Goal: Task Accomplishment & Management: Manage account settings

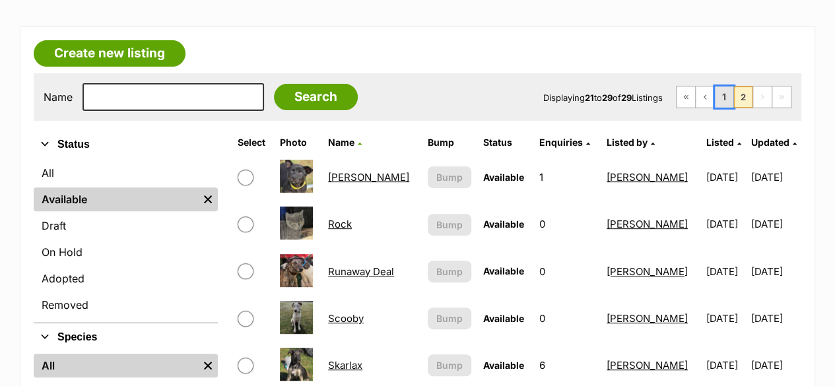
click at [728, 94] on link "1" at bounding box center [724, 96] width 18 height 21
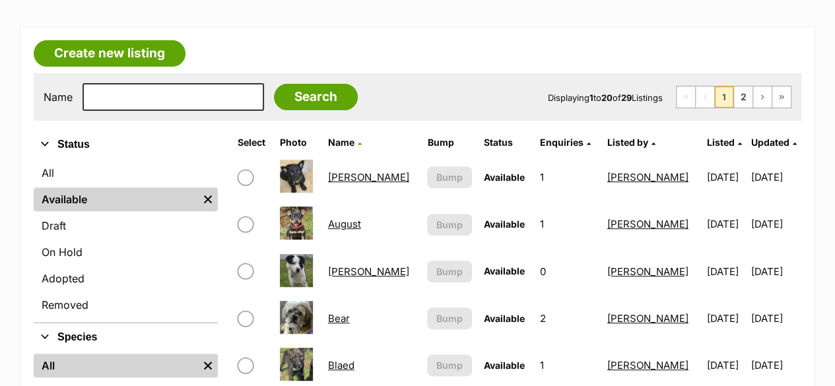
click at [341, 366] on link "Blaed" at bounding box center [341, 365] width 26 height 13
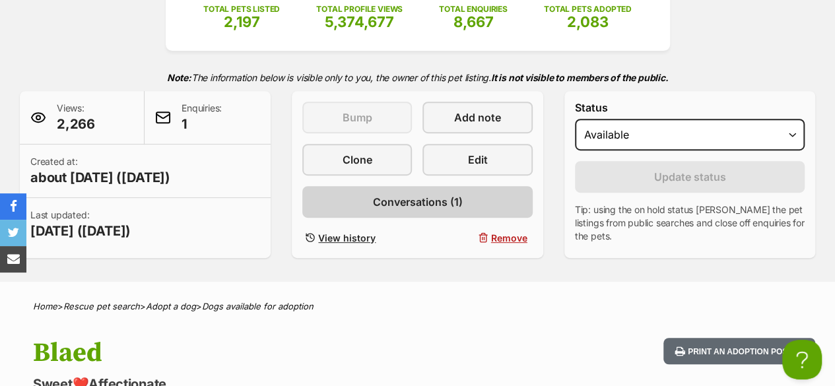
scroll to position [264, 0]
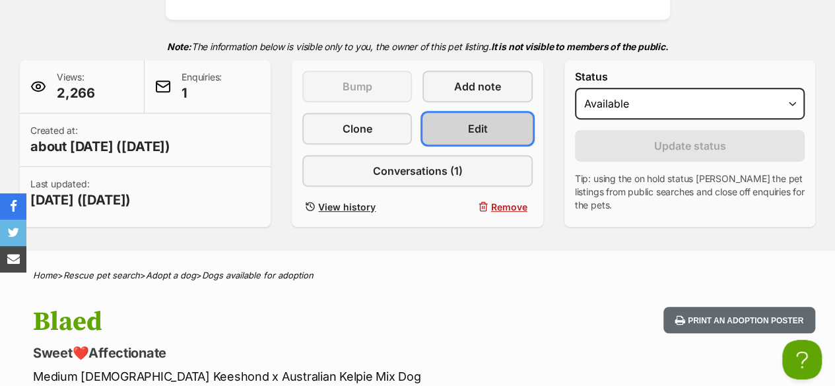
click at [490, 133] on link "Edit" at bounding box center [477, 129] width 110 height 32
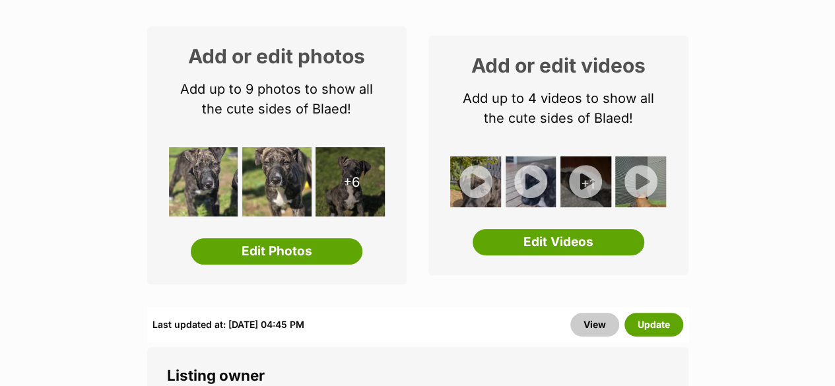
drag, startPoint x: 323, startPoint y: 250, endPoint x: 370, endPoint y: 243, distance: 46.8
click at [323, 249] on link "Edit Photos" at bounding box center [277, 251] width 172 height 26
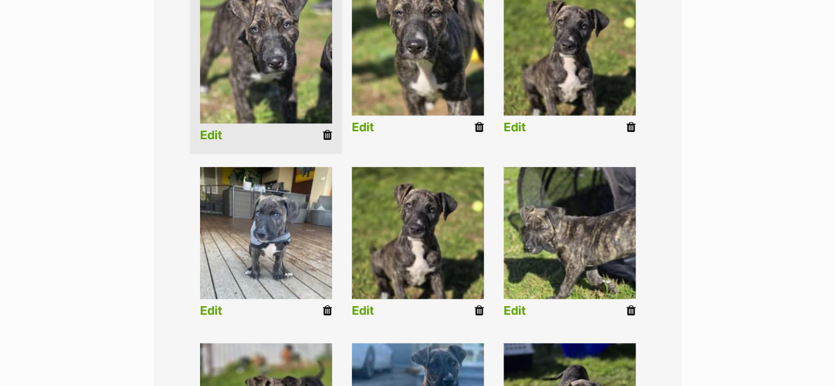
scroll to position [396, 0]
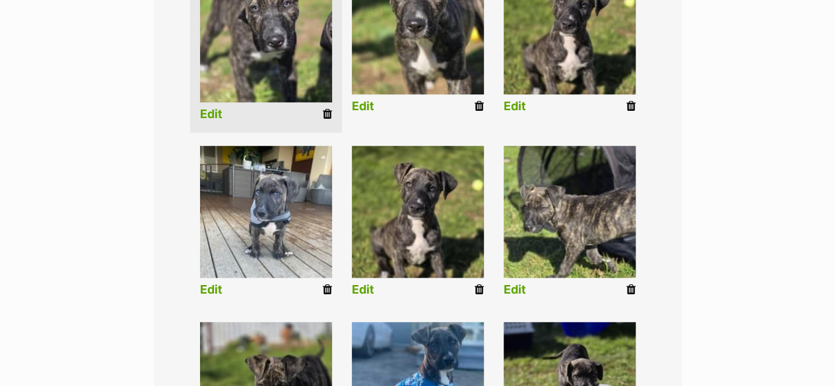
click at [630, 108] on icon at bounding box center [630, 106] width 9 height 12
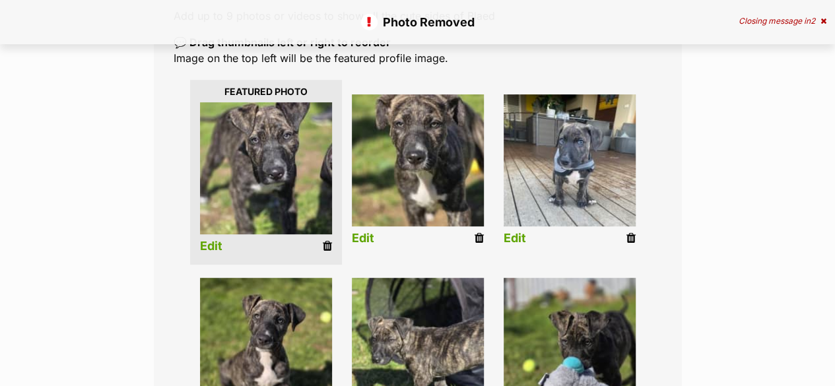
click at [630, 242] on icon at bounding box center [630, 238] width 9 height 12
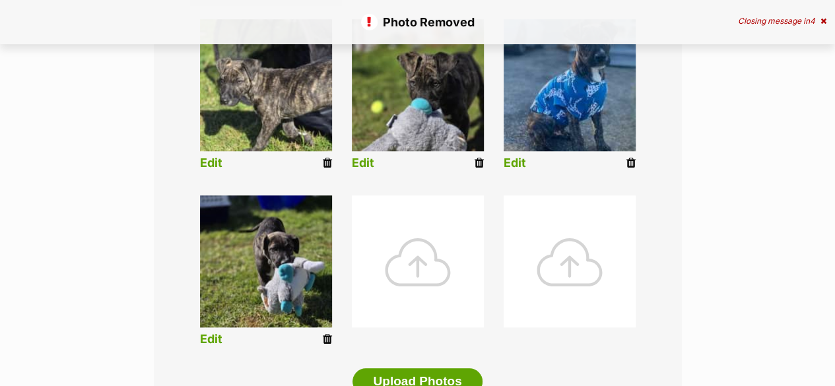
scroll to position [528, 0]
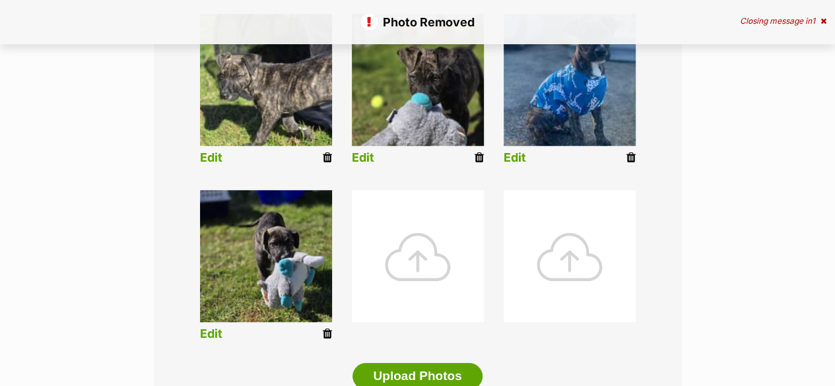
click at [329, 339] on icon at bounding box center [327, 334] width 9 height 12
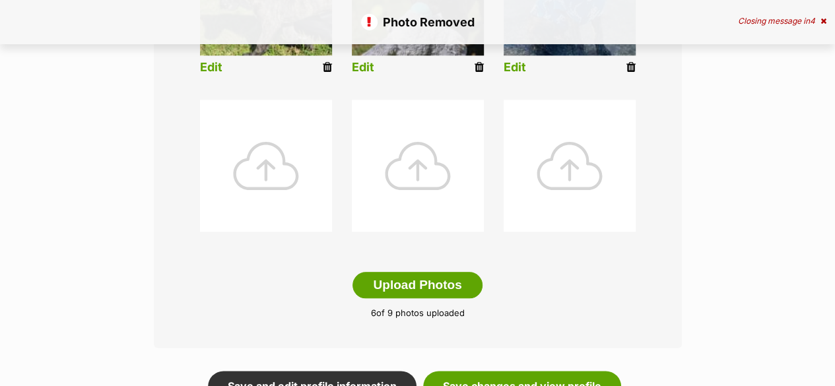
scroll to position [660, 0]
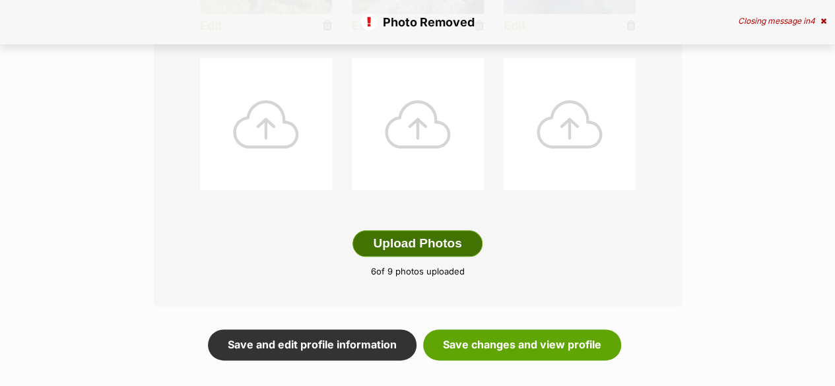
click at [422, 235] on button "Upload Photos" at bounding box center [416, 243] width 129 height 26
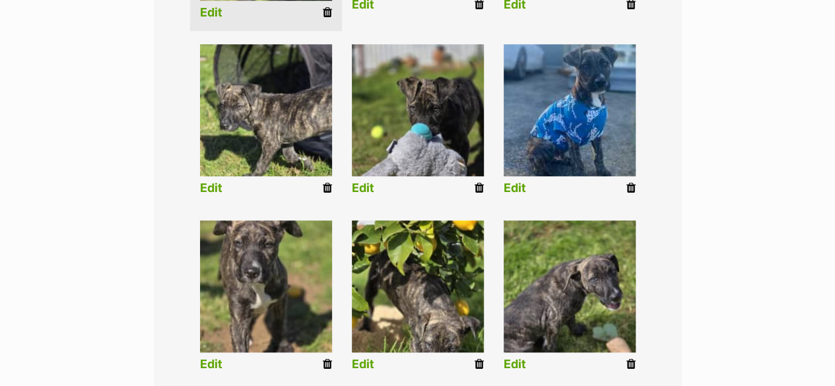
scroll to position [528, 0]
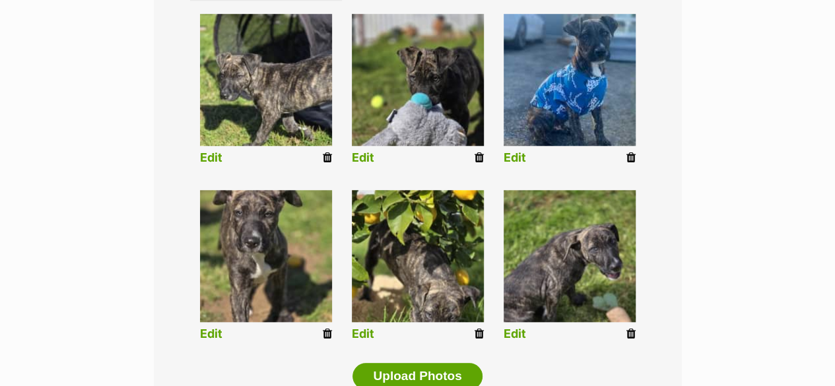
click at [371, 331] on link "Edit" at bounding box center [363, 334] width 22 height 14
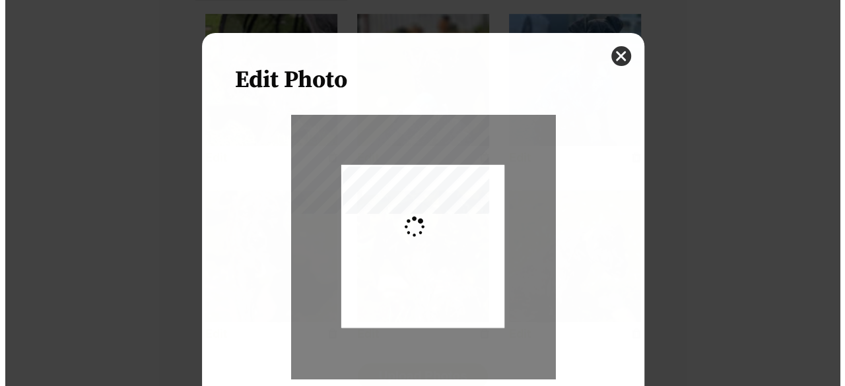
scroll to position [0, 0]
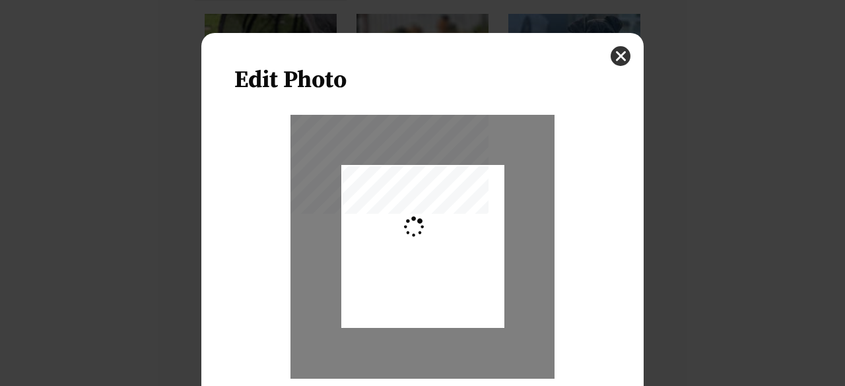
type input "0.2744"
drag, startPoint x: 457, startPoint y: 248, endPoint x: 455, endPoint y: 226, distance: 22.5
click at [455, 226] on div "Dialog Window - Close (Press escape to close)" at bounding box center [422, 219] width 163 height 217
click at [594, 174] on div "Zoom" at bounding box center [422, 266] width 376 height 302
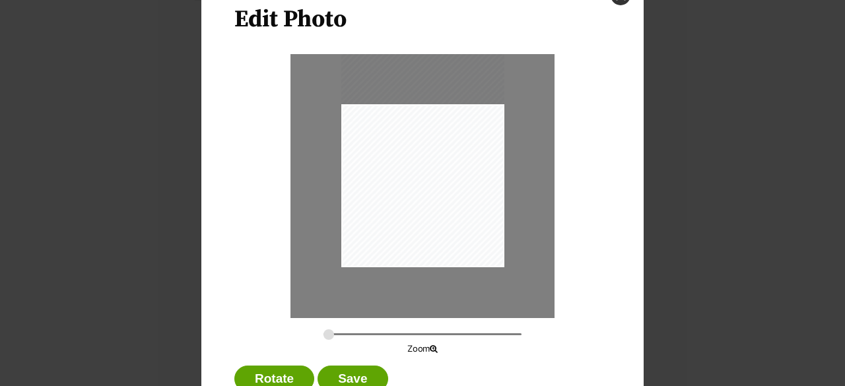
scroll to position [106, 0]
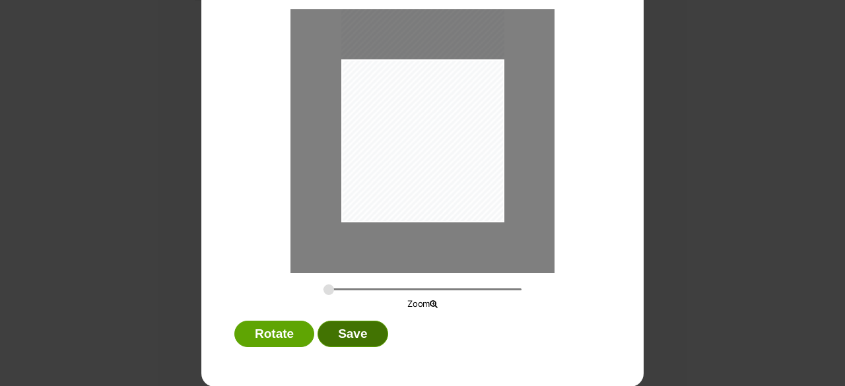
click at [370, 328] on button "Save" at bounding box center [352, 334] width 70 height 26
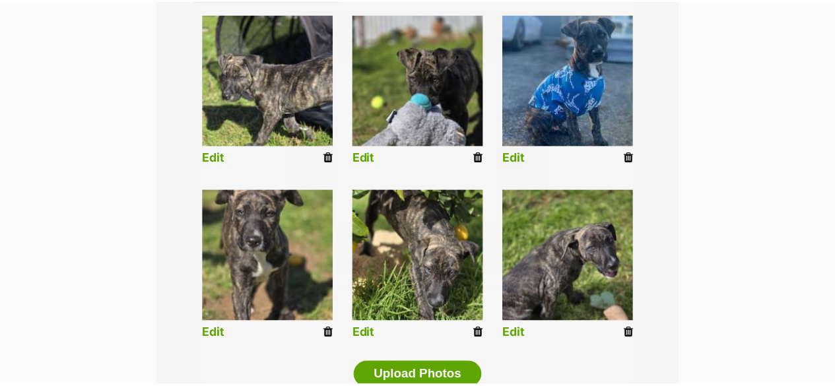
scroll to position [528, 0]
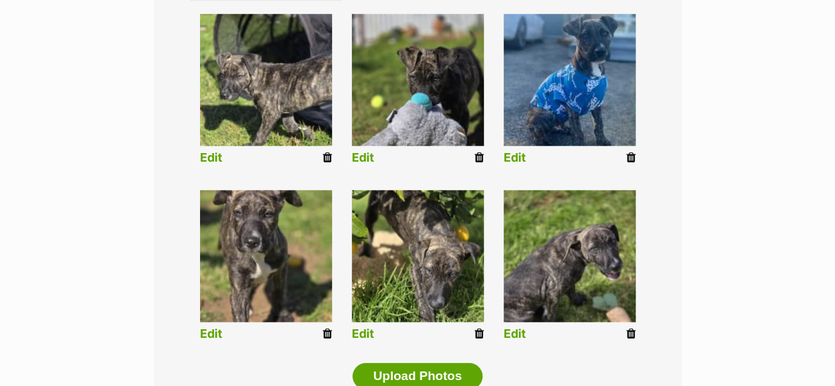
click at [515, 332] on link "Edit" at bounding box center [515, 334] width 22 height 14
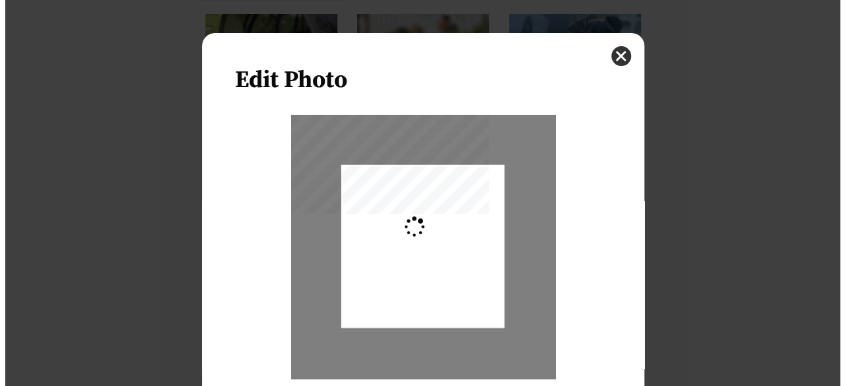
scroll to position [0, 0]
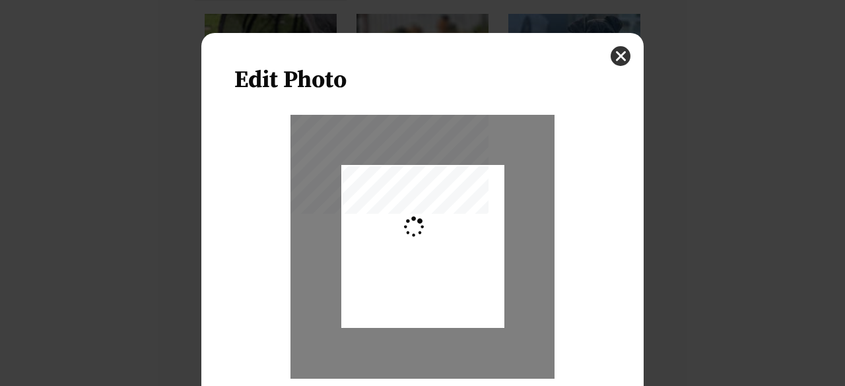
type input "0.2744"
click at [481, 278] on div "Dialog Window - Close (Press escape to close)" at bounding box center [422, 247] width 163 height 217
click at [599, 268] on div "Zoom" at bounding box center [422, 266] width 376 height 302
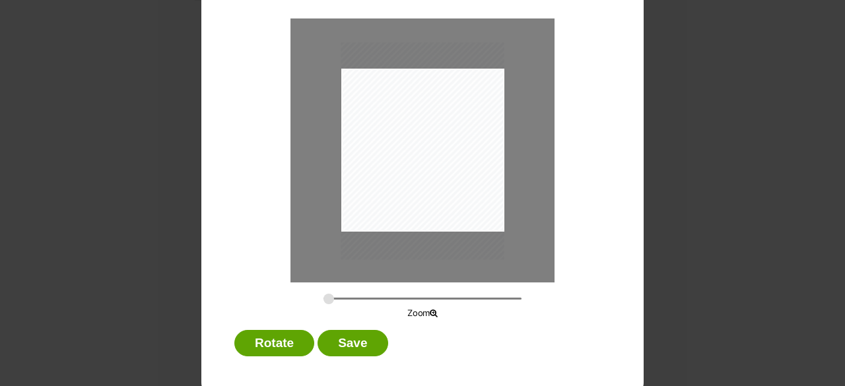
scroll to position [106, 0]
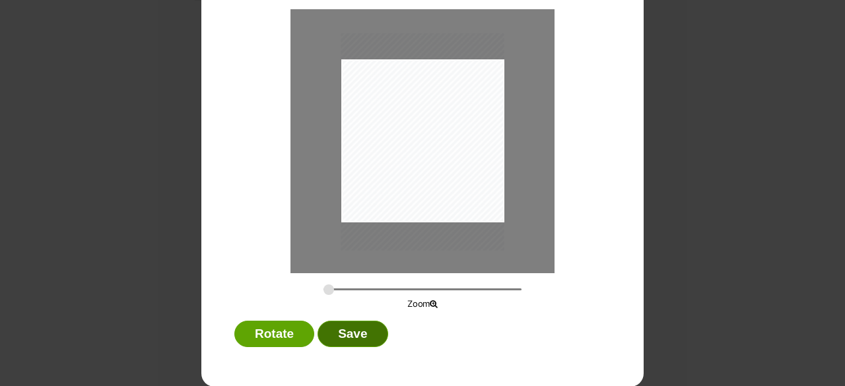
click at [350, 324] on button "Save" at bounding box center [352, 334] width 70 height 26
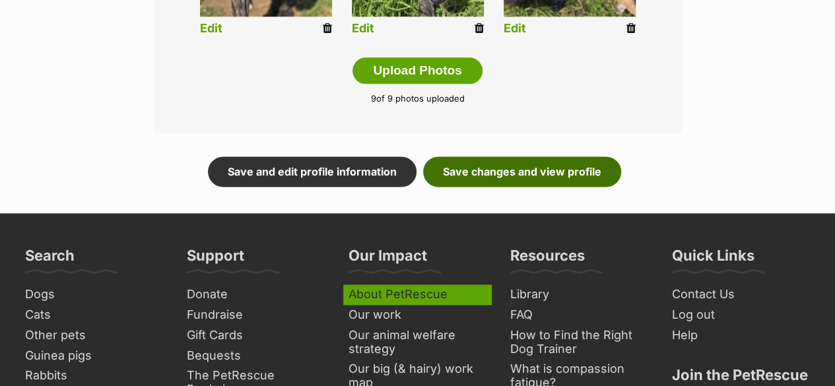
scroll to position [924, 0]
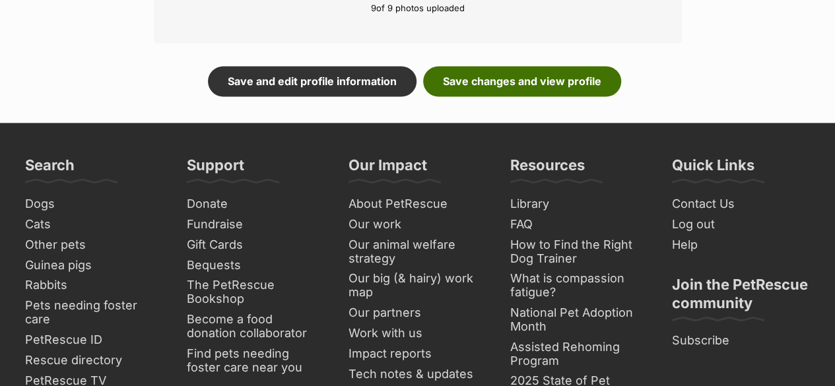
click at [486, 84] on link "Save changes and view profile" at bounding box center [522, 81] width 198 height 30
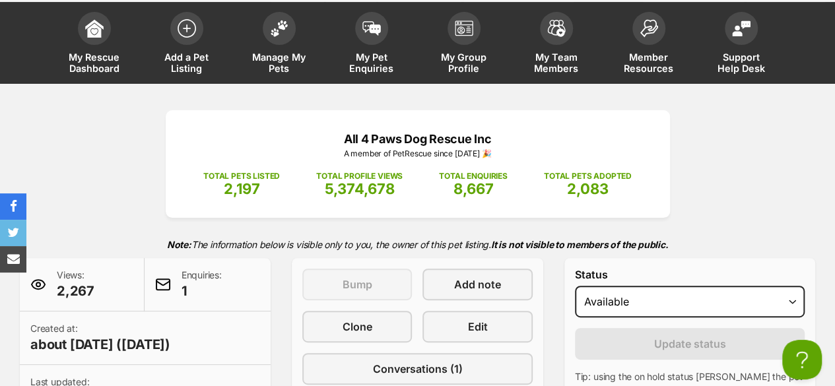
scroll to position [66, 0]
click at [293, 55] on span "Manage My Pets" at bounding box center [278, 62] width 59 height 22
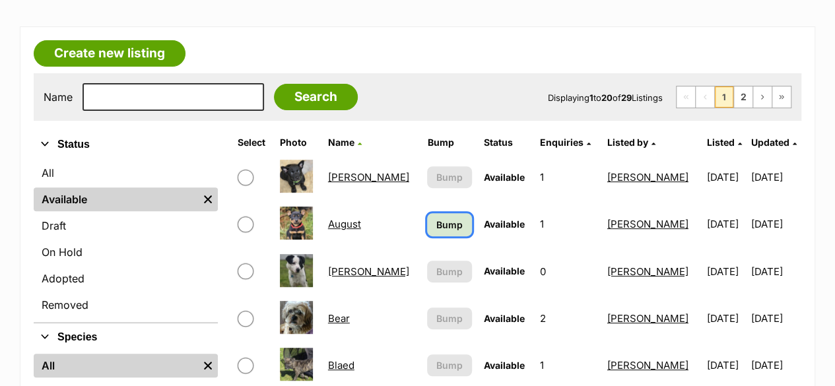
click at [446, 222] on span "Bump" at bounding box center [449, 225] width 26 height 14
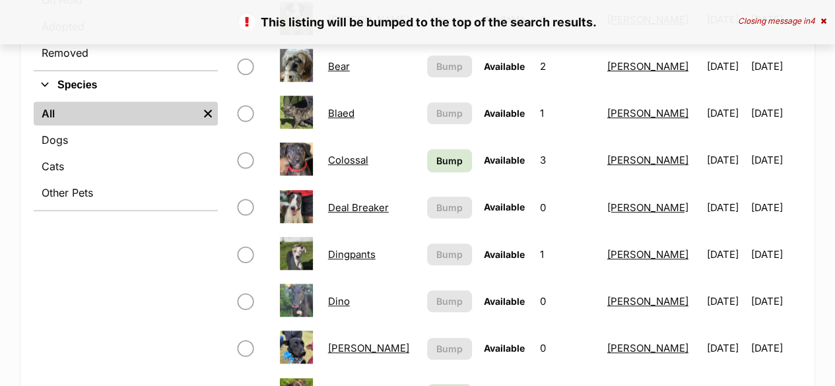
scroll to position [462, 0]
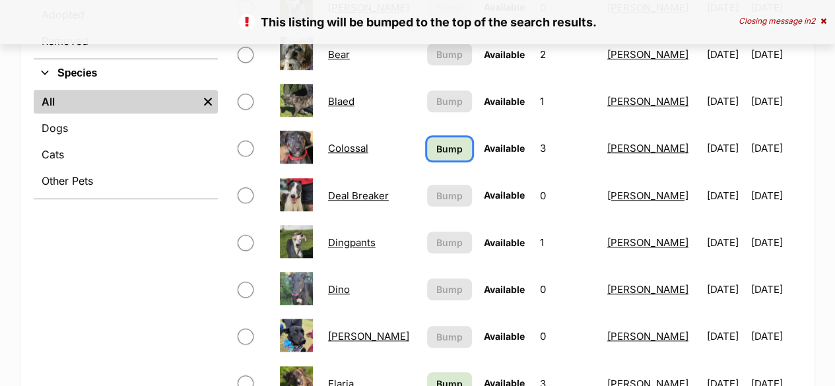
click at [448, 142] on span "Bump" at bounding box center [449, 149] width 26 height 14
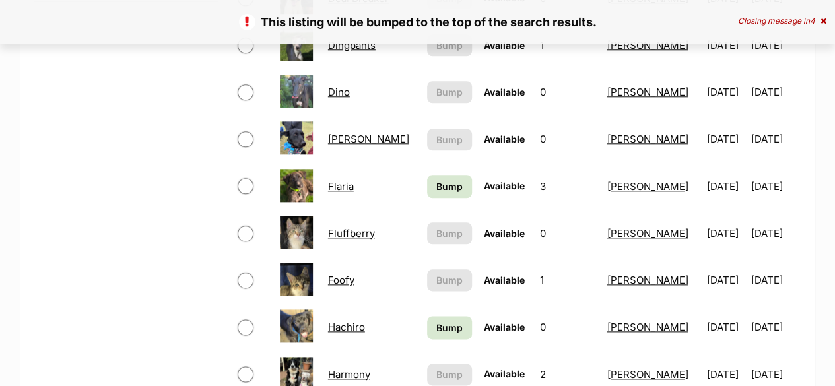
scroll to position [660, 0]
click at [436, 185] on span "Bump" at bounding box center [449, 186] width 26 height 14
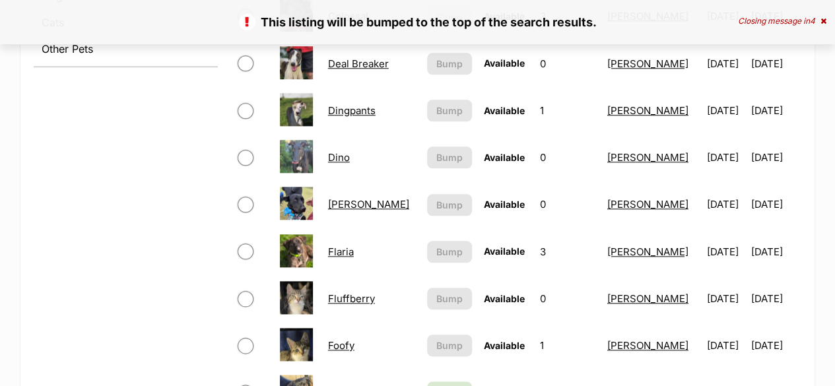
scroll to position [726, 0]
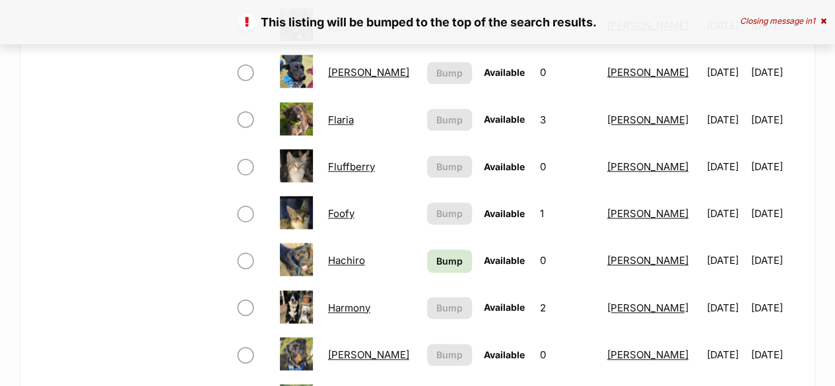
click at [349, 257] on link "Hachiro" at bounding box center [346, 260] width 37 height 13
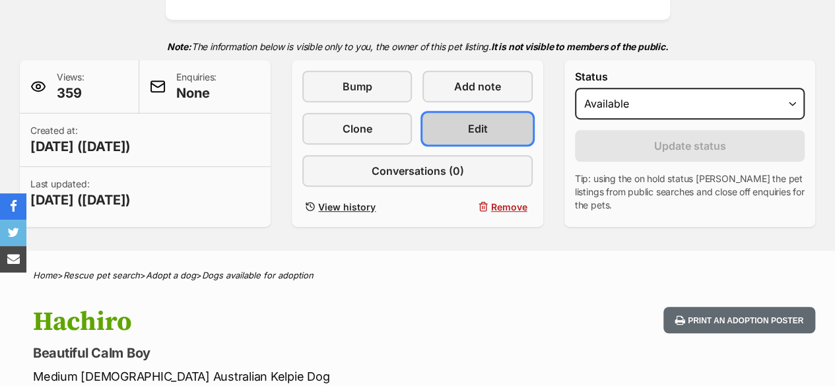
click at [465, 131] on link "Edit" at bounding box center [477, 129] width 110 height 32
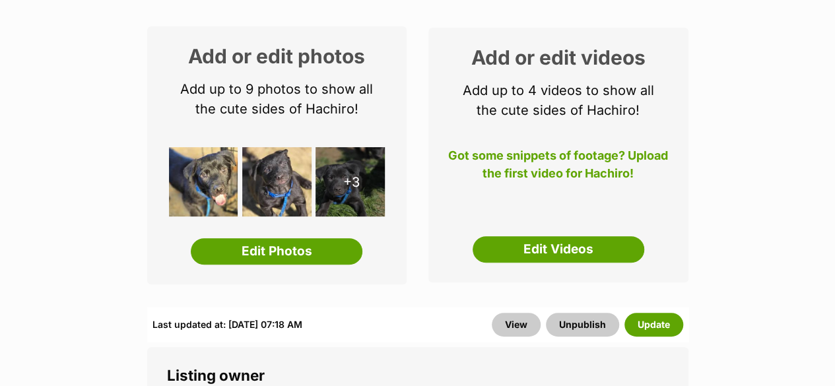
scroll to position [198, 0]
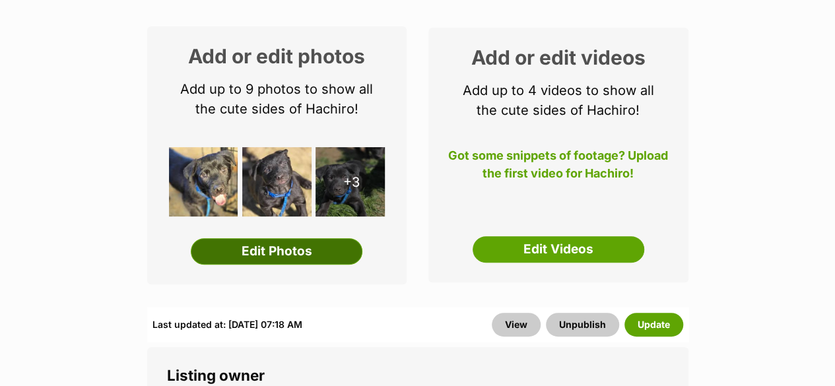
click at [311, 248] on link "Edit Photos" at bounding box center [277, 251] width 172 height 26
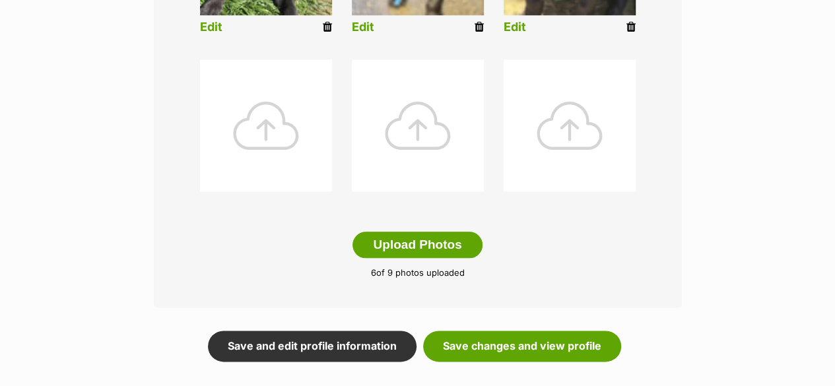
scroll to position [660, 0]
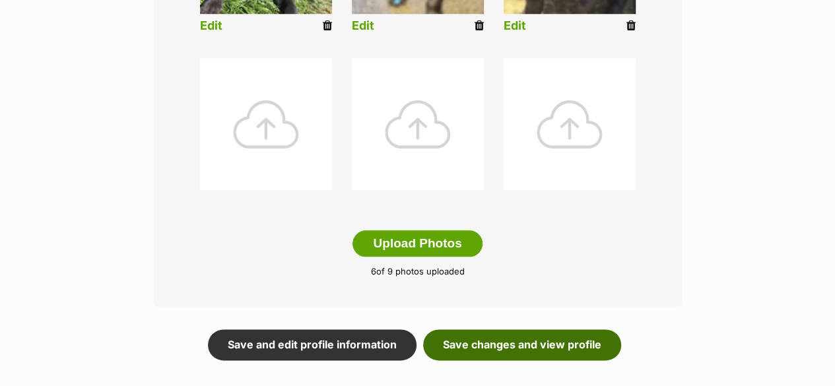
click at [470, 334] on link "Save changes and view profile" at bounding box center [522, 344] width 198 height 30
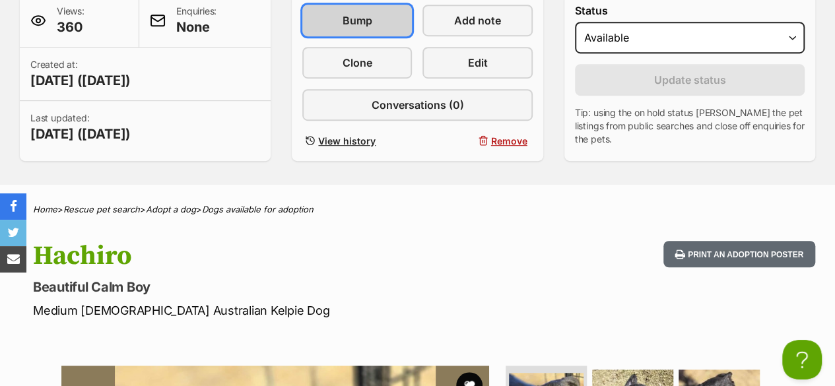
click at [365, 17] on span "Bump" at bounding box center [358, 21] width 30 height 16
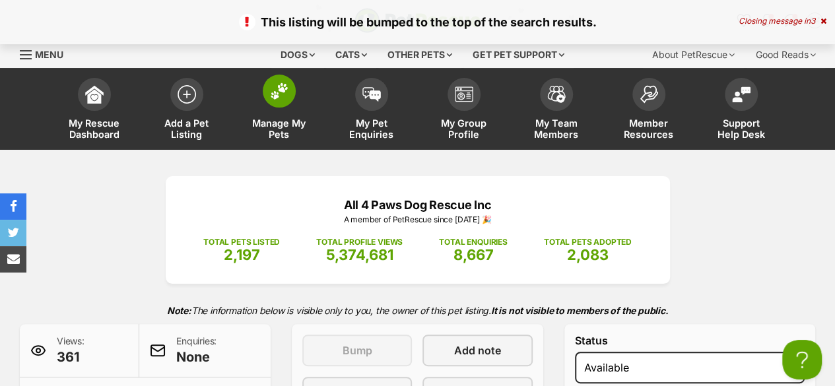
click at [300, 121] on span "Manage My Pets" at bounding box center [278, 128] width 59 height 22
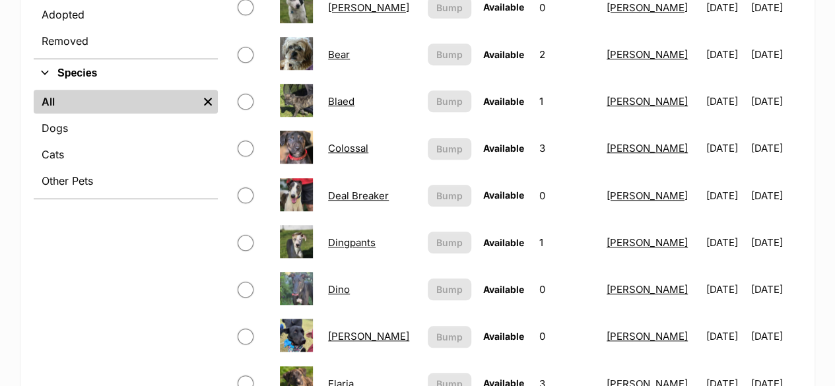
scroll to position [264, 0]
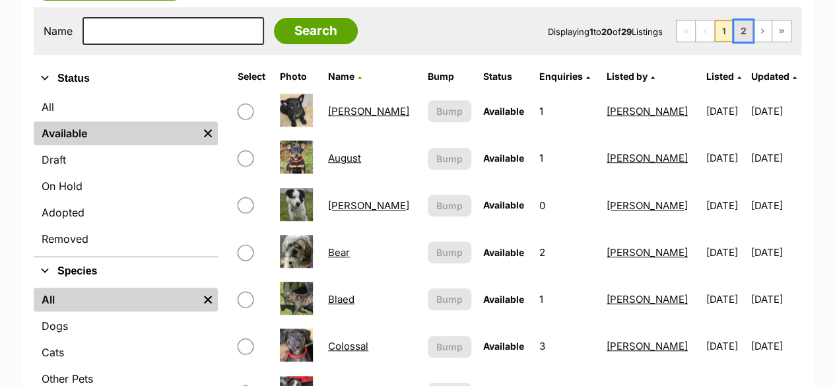
click at [746, 24] on link "2" at bounding box center [743, 30] width 18 height 21
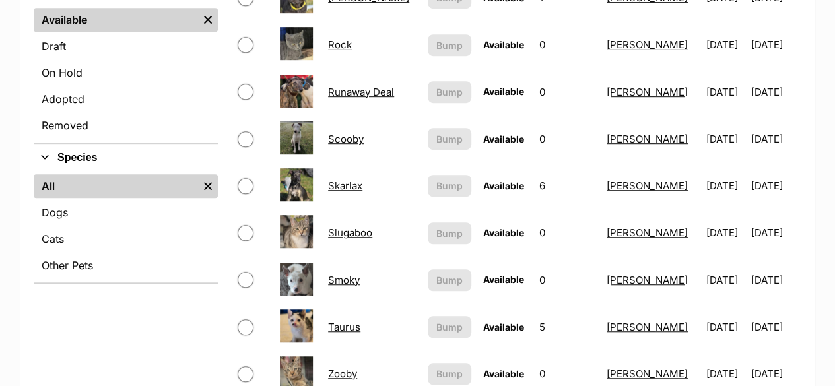
scroll to position [396, 0]
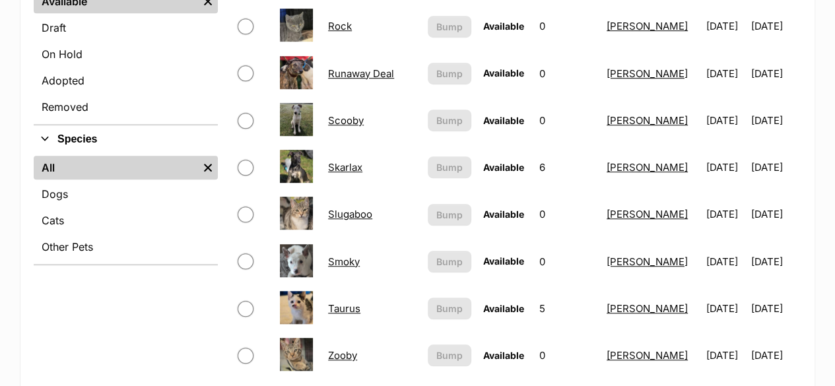
click at [346, 170] on link "Skarlax" at bounding box center [345, 167] width 34 height 13
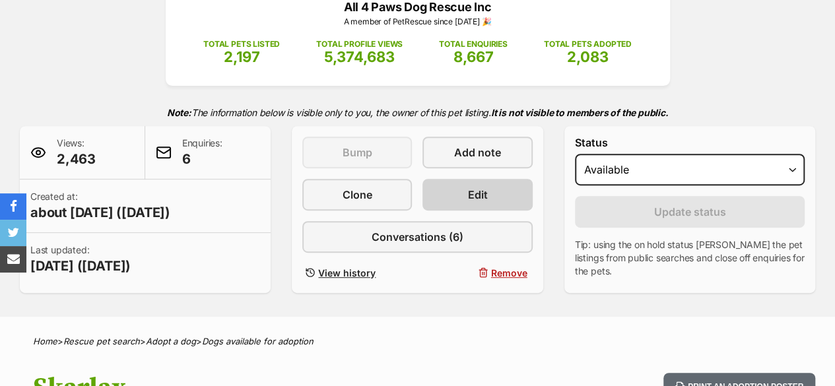
scroll to position [198, 0]
click at [467, 204] on link "Edit" at bounding box center [477, 195] width 110 height 32
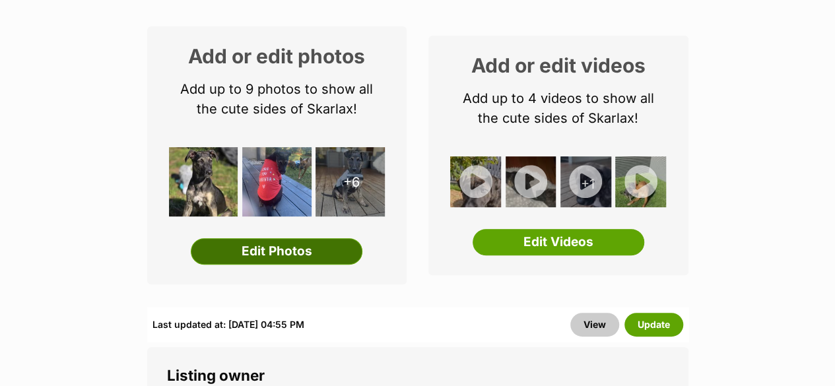
click at [333, 253] on link "Edit Photos" at bounding box center [277, 251] width 172 height 26
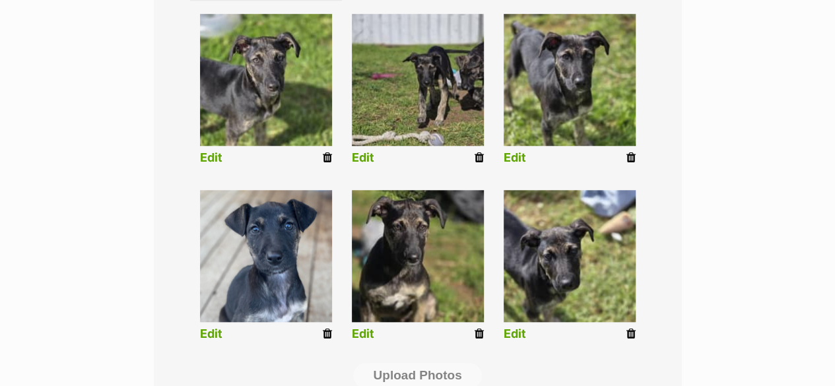
scroll to position [726, 0]
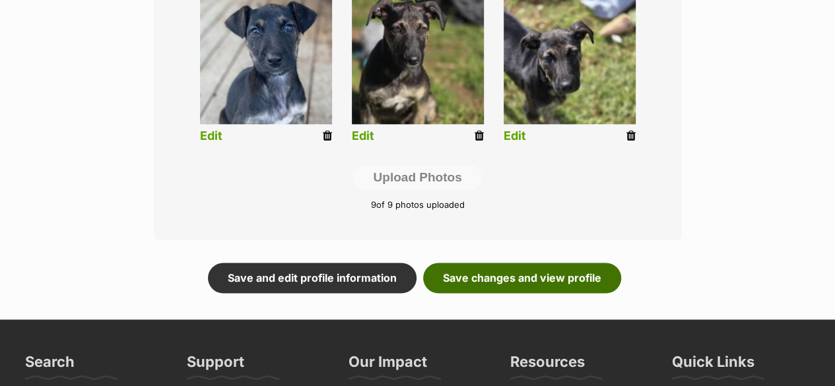
click at [516, 282] on link "Save changes and view profile" at bounding box center [522, 278] width 198 height 30
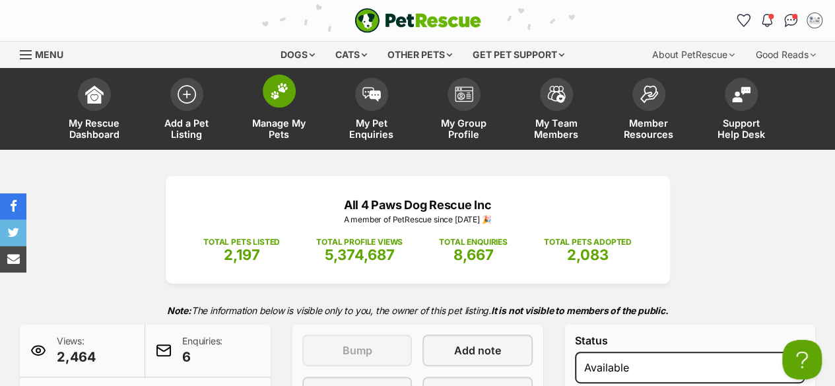
click at [293, 126] on span "Manage My Pets" at bounding box center [278, 128] width 59 height 22
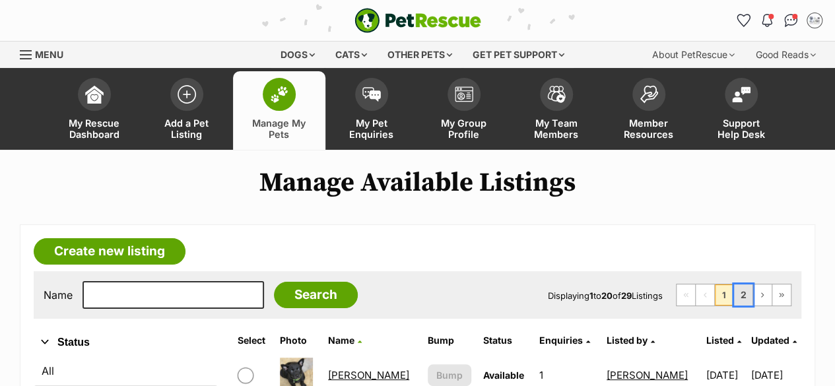
click at [750, 295] on link "2" at bounding box center [743, 294] width 18 height 21
